Goal: Task Accomplishment & Management: Manage account settings

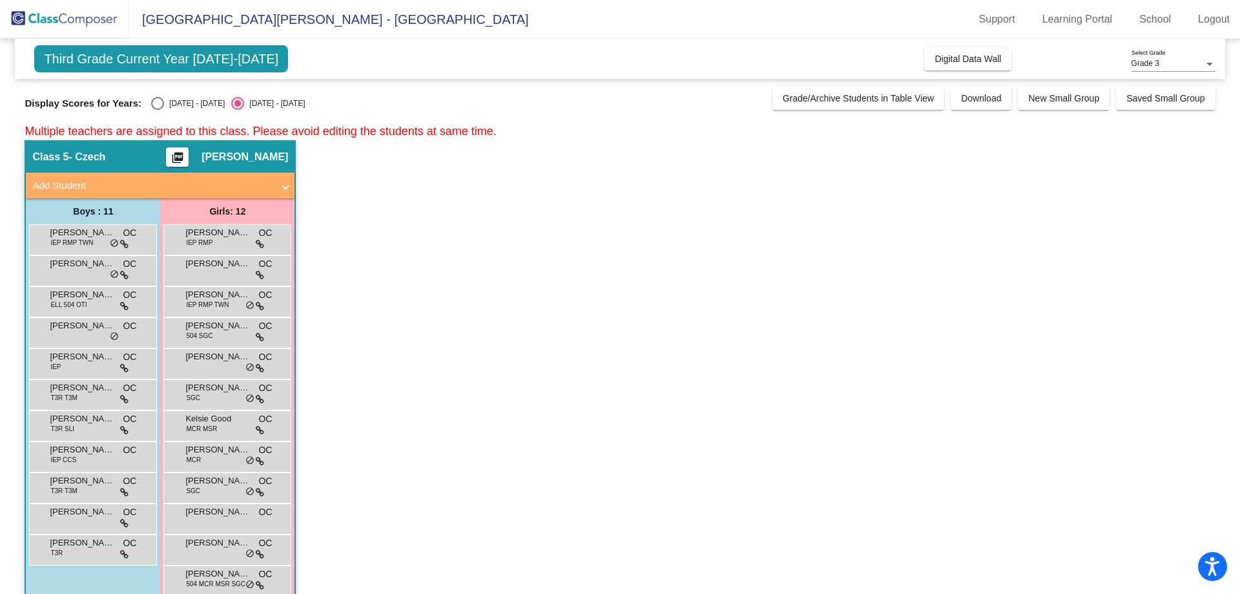
click at [161, 109] on div "Select an option" at bounding box center [157, 103] width 13 height 13
click at [158, 110] on input "[DATE] - [DATE]" at bounding box center [157, 110] width 1 height 1
radio input "true"
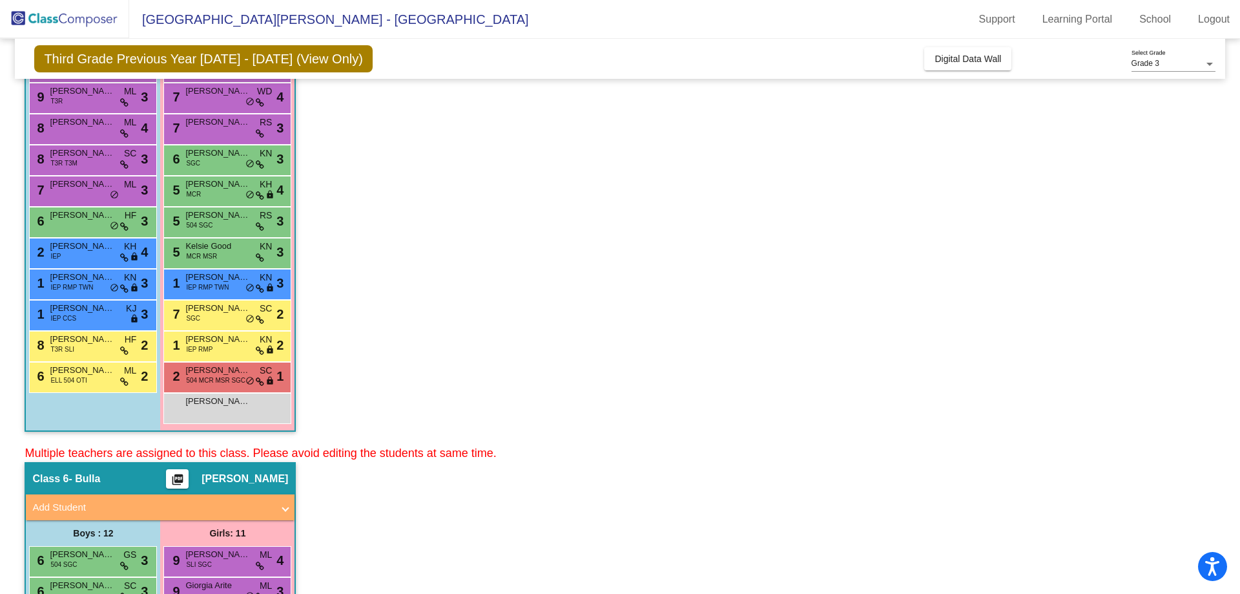
scroll to position [194, 0]
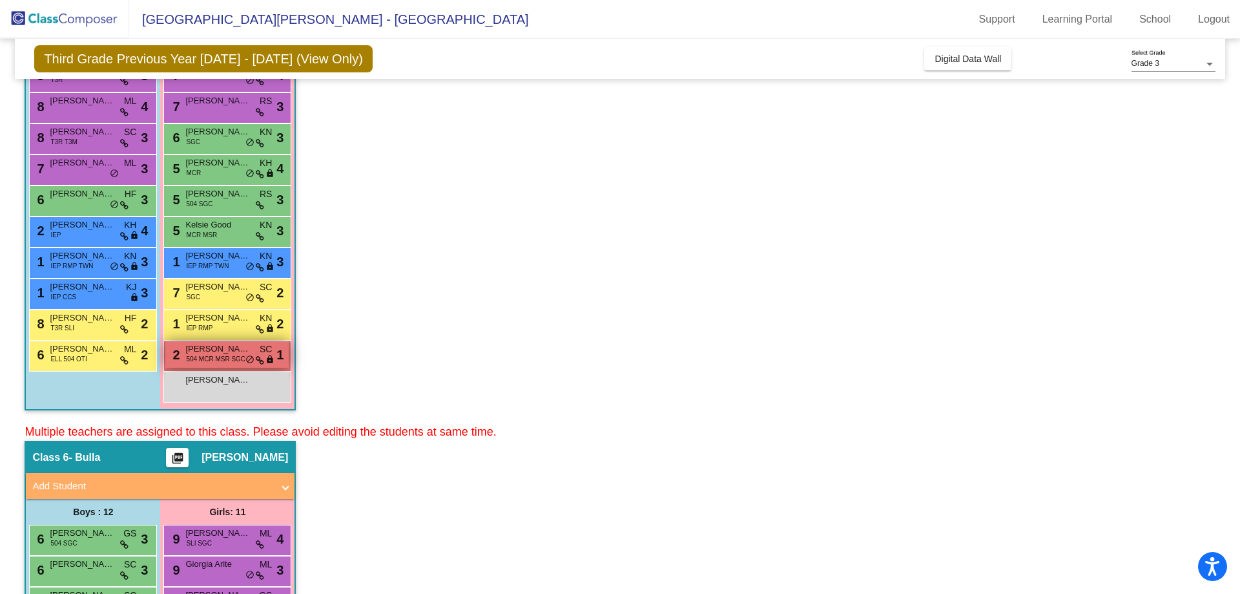
click at [220, 360] on span "504 MCR MSR SGC" at bounding box center [215, 359] width 59 height 10
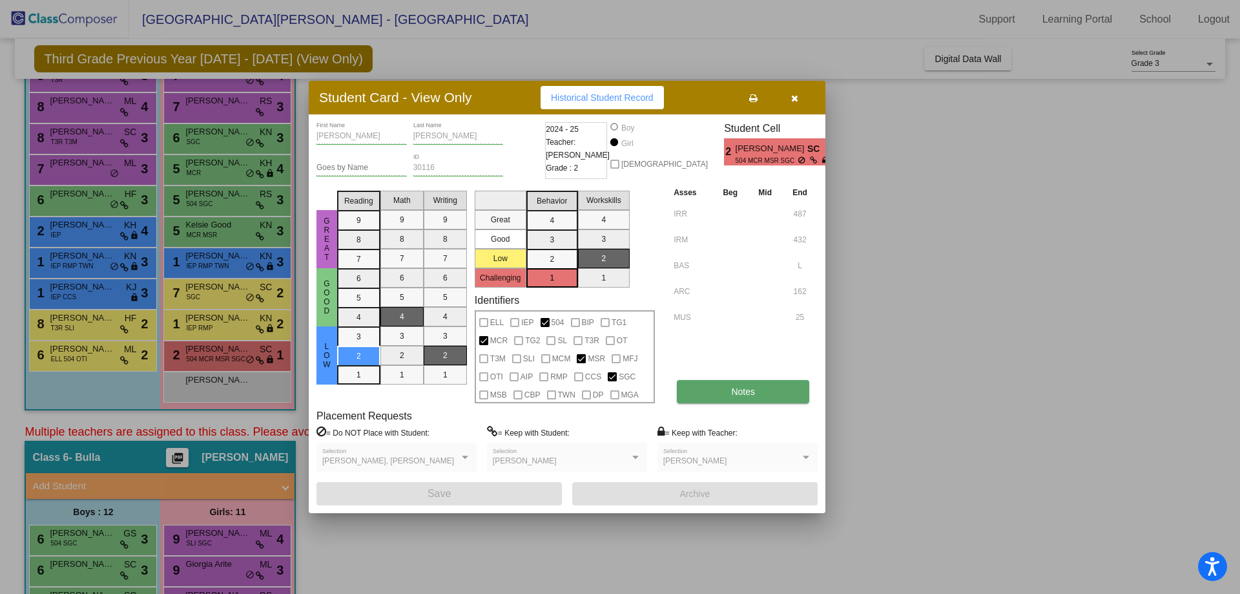
click at [733, 389] on span "Notes" at bounding box center [743, 391] width 24 height 10
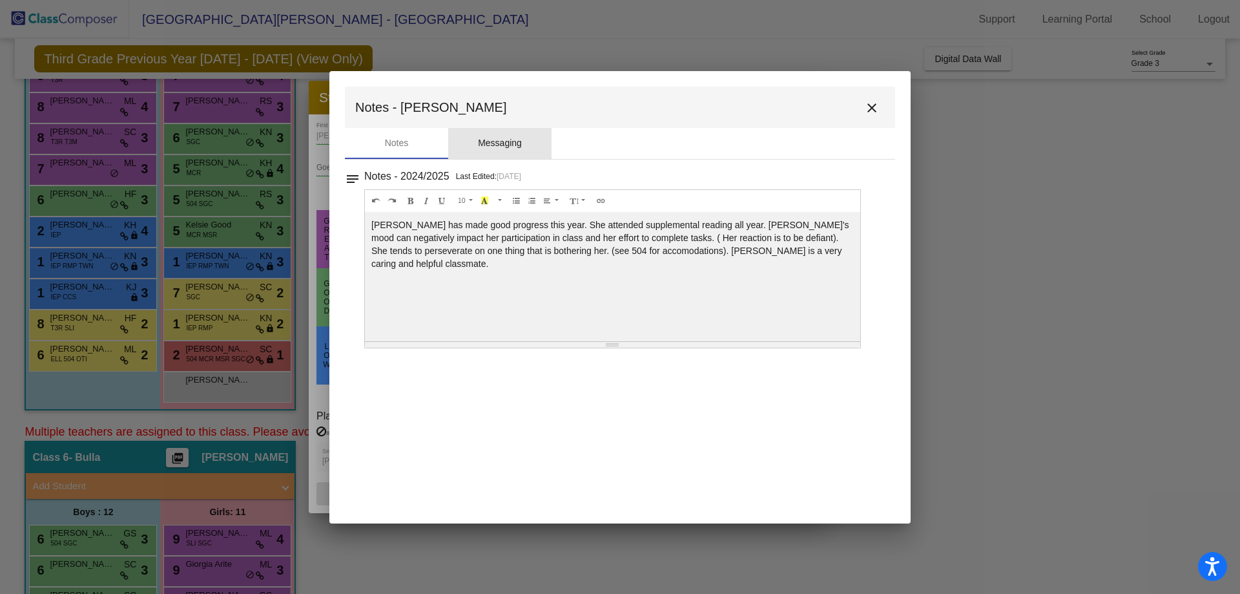
click at [493, 143] on div "Messaging" at bounding box center [500, 143] width 44 height 14
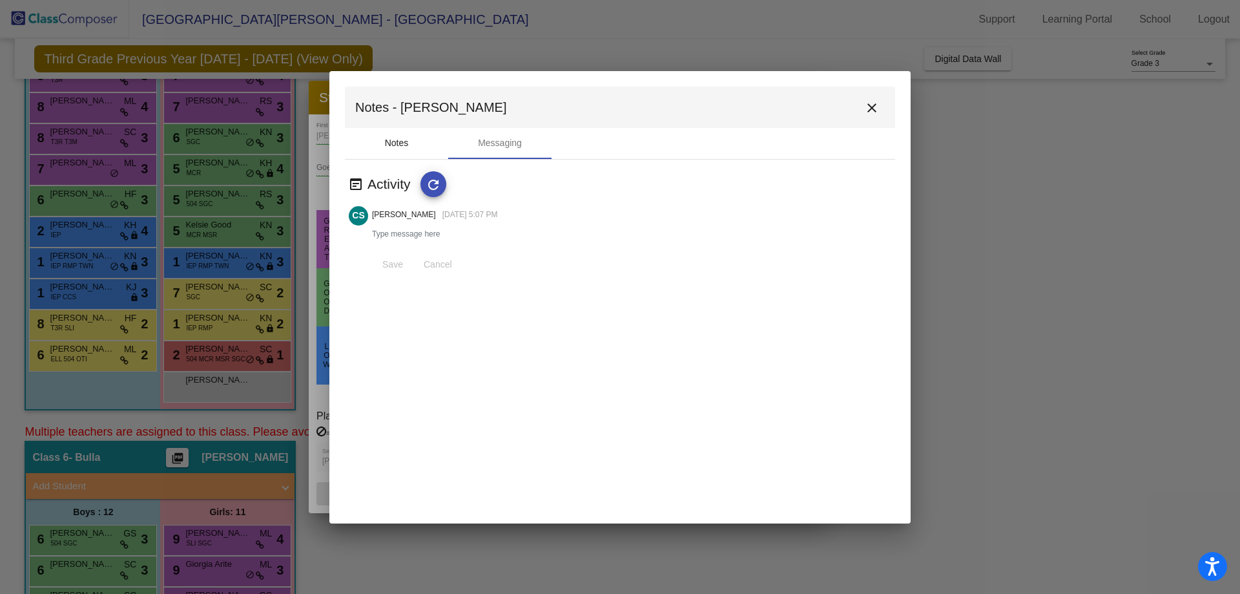
click at [392, 138] on div "Notes" at bounding box center [397, 143] width 24 height 14
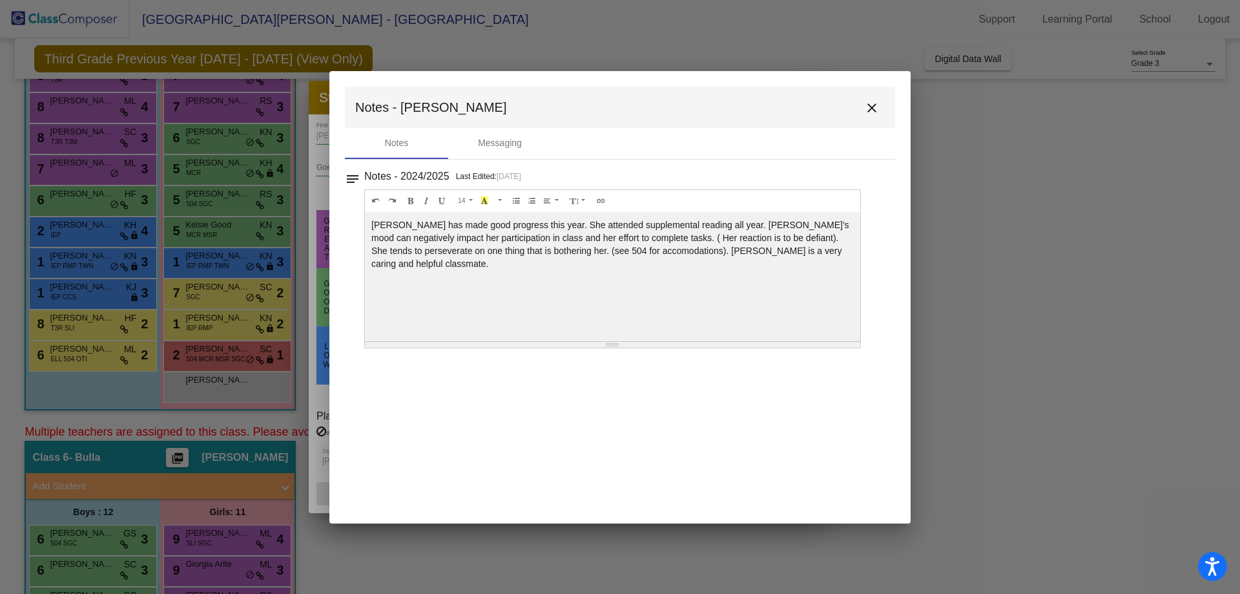
click at [871, 107] on mat-icon "close" at bounding box center [871, 107] width 15 height 15
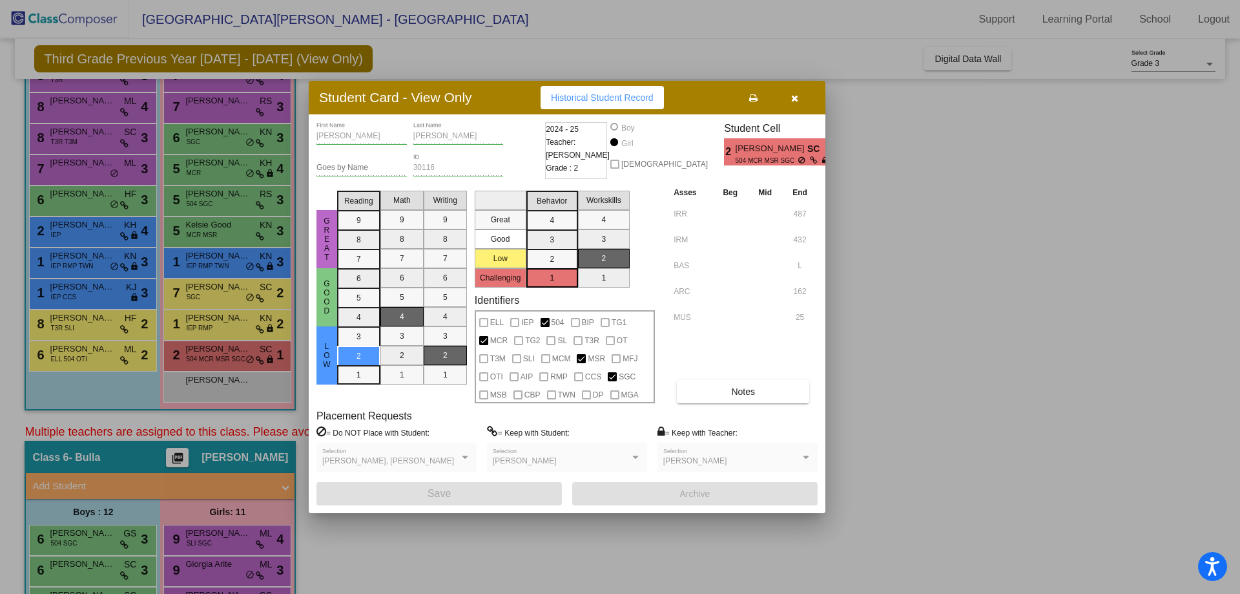
drag, startPoint x: 905, startPoint y: 284, endPoint x: 842, endPoint y: 197, distance: 107.2
click at [905, 281] on div at bounding box center [620, 297] width 1240 height 594
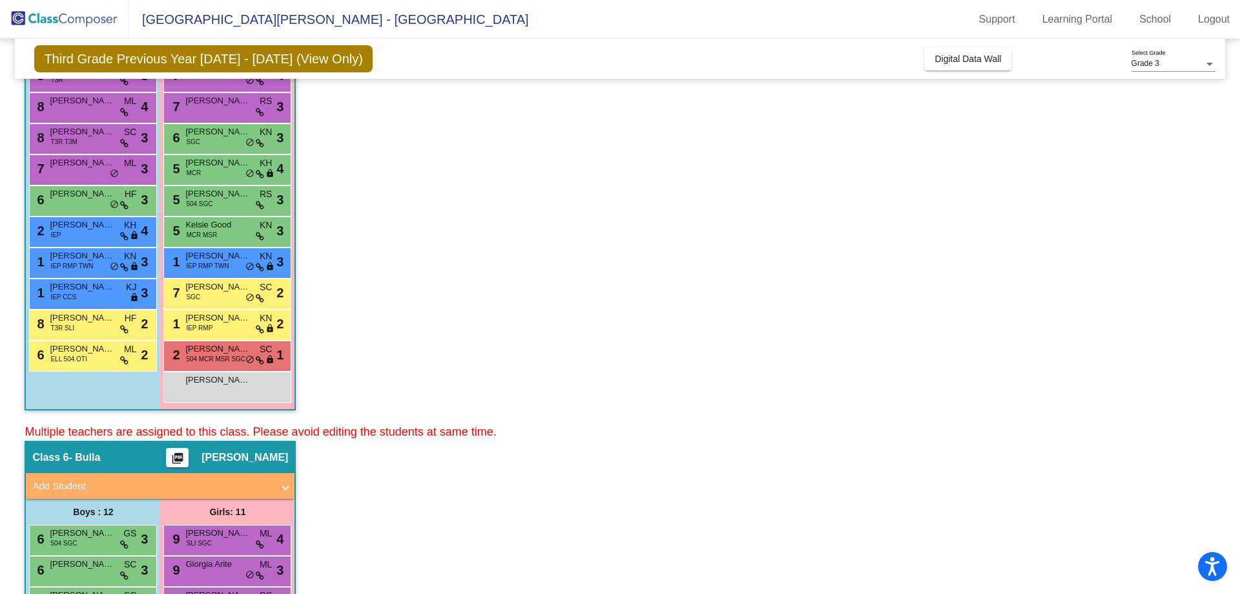
click at [712, 258] on app-classroom "Class 5 - Czech picture_as_pdf [PERSON_NAME] Add Student First Name Last Name S…" at bounding box center [620, 184] width 1190 height 477
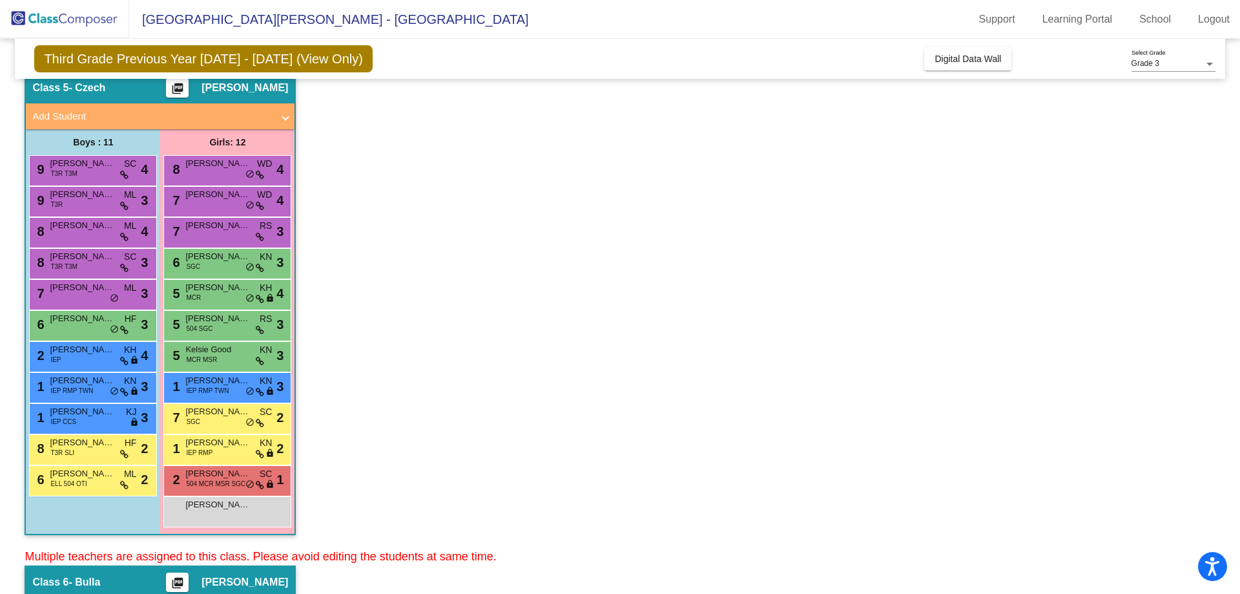
scroll to position [0, 0]
